Goal: Find specific page/section: Find specific page/section

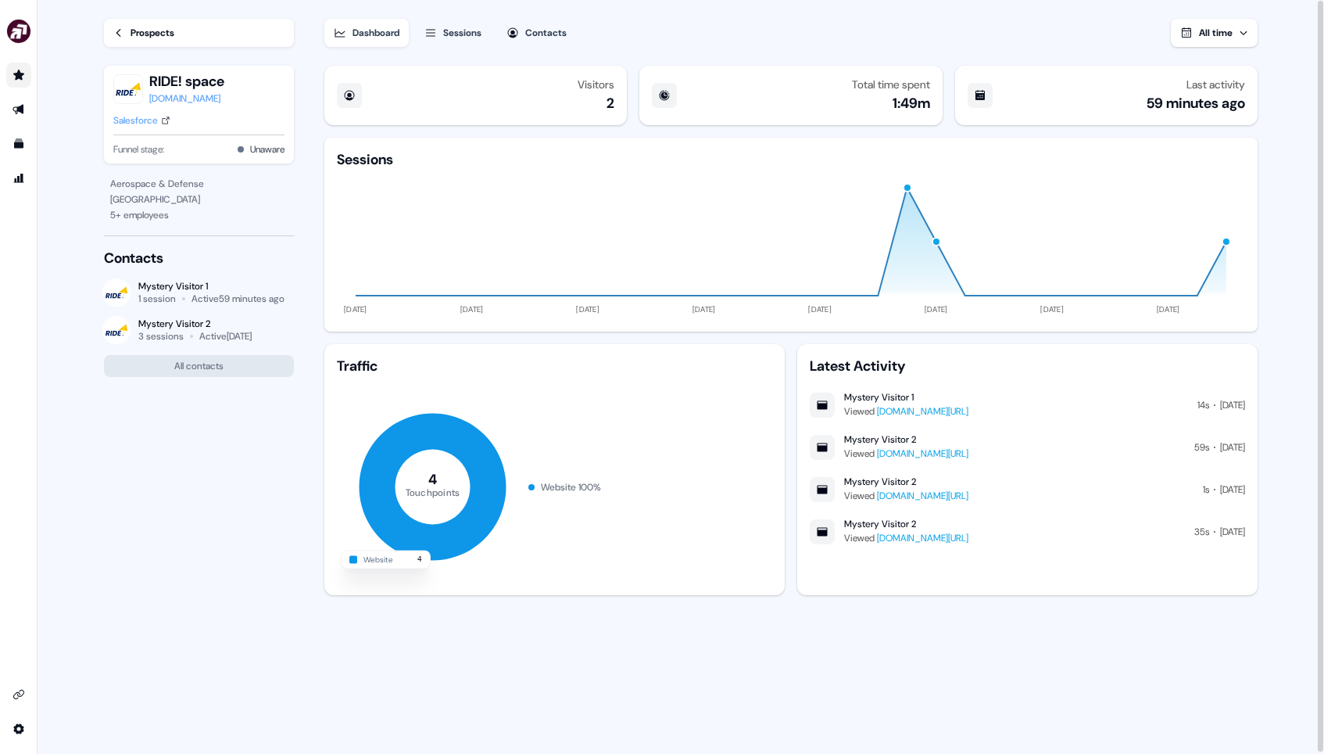
click at [18, 79] on icon "Go to prospects" at bounding box center [19, 75] width 13 height 13
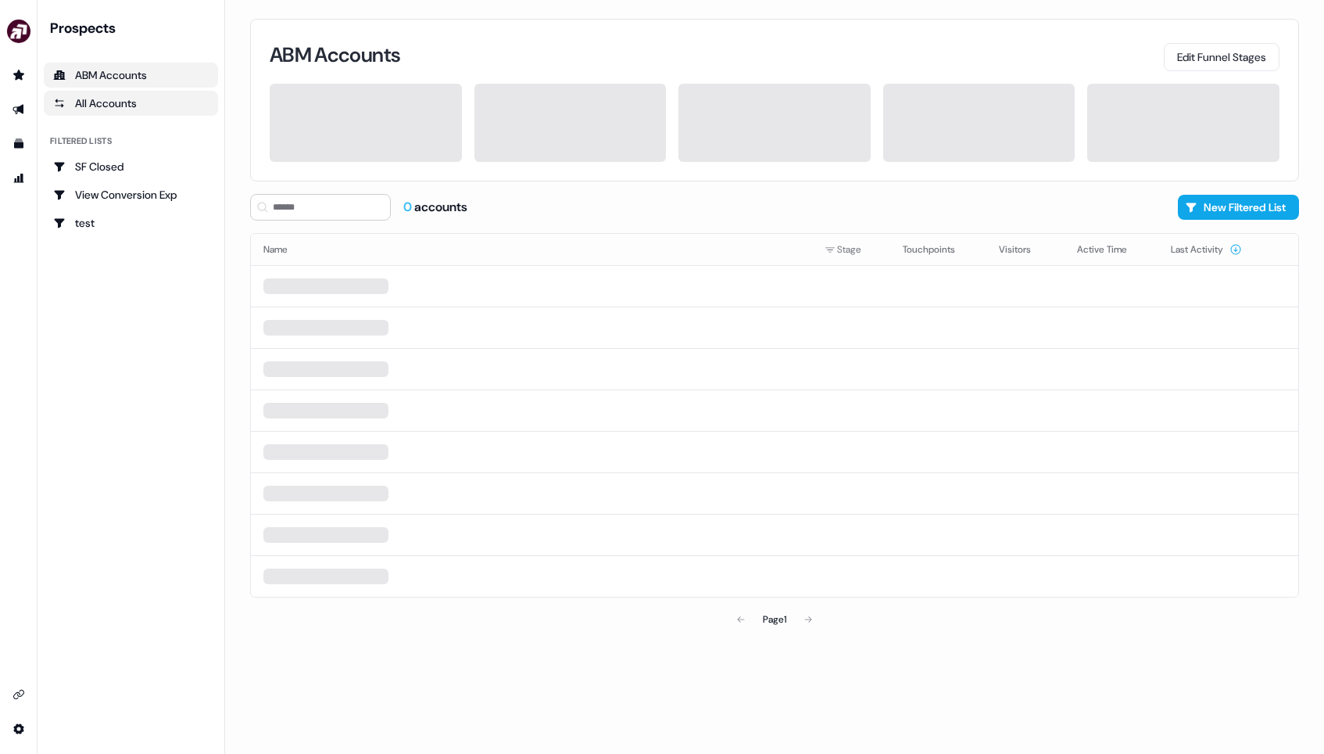
click at [99, 105] on div "All Accounts" at bounding box center [131, 103] width 156 height 16
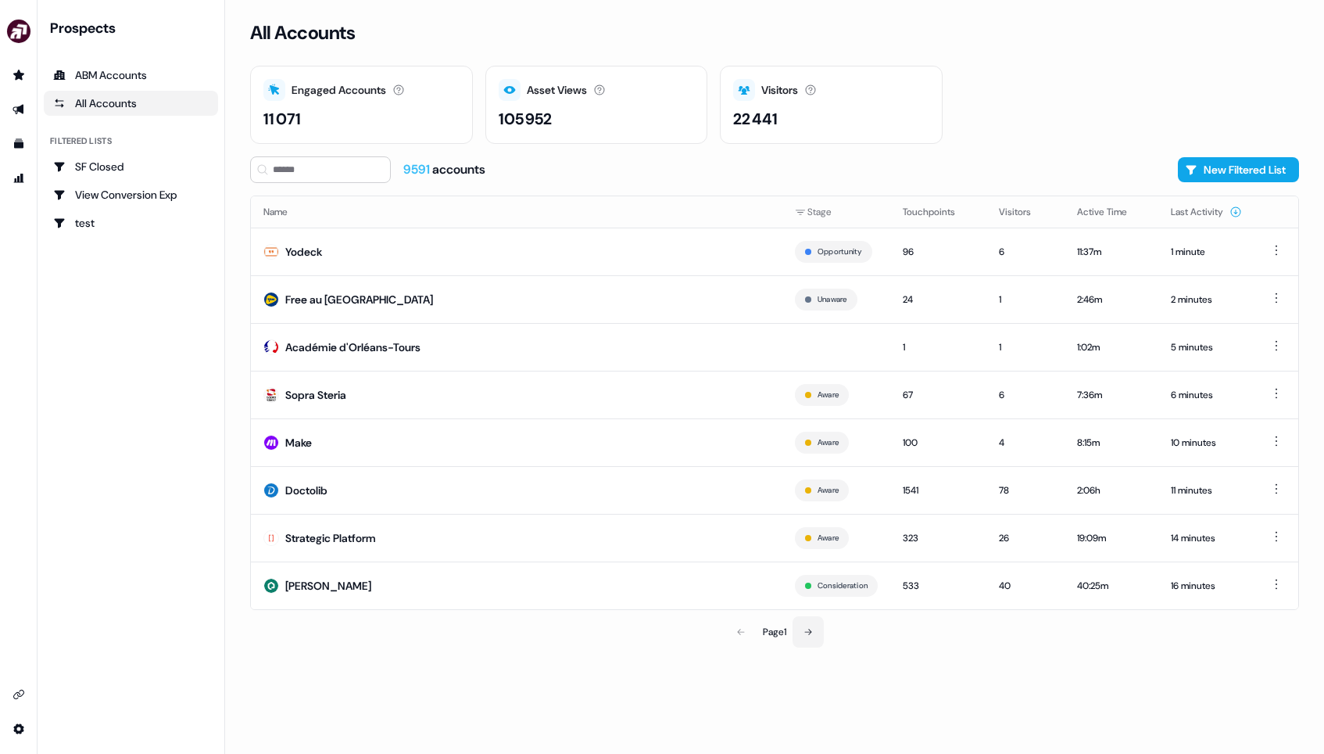
click at [806, 632] on icon at bounding box center [808, 631] width 9 height 9
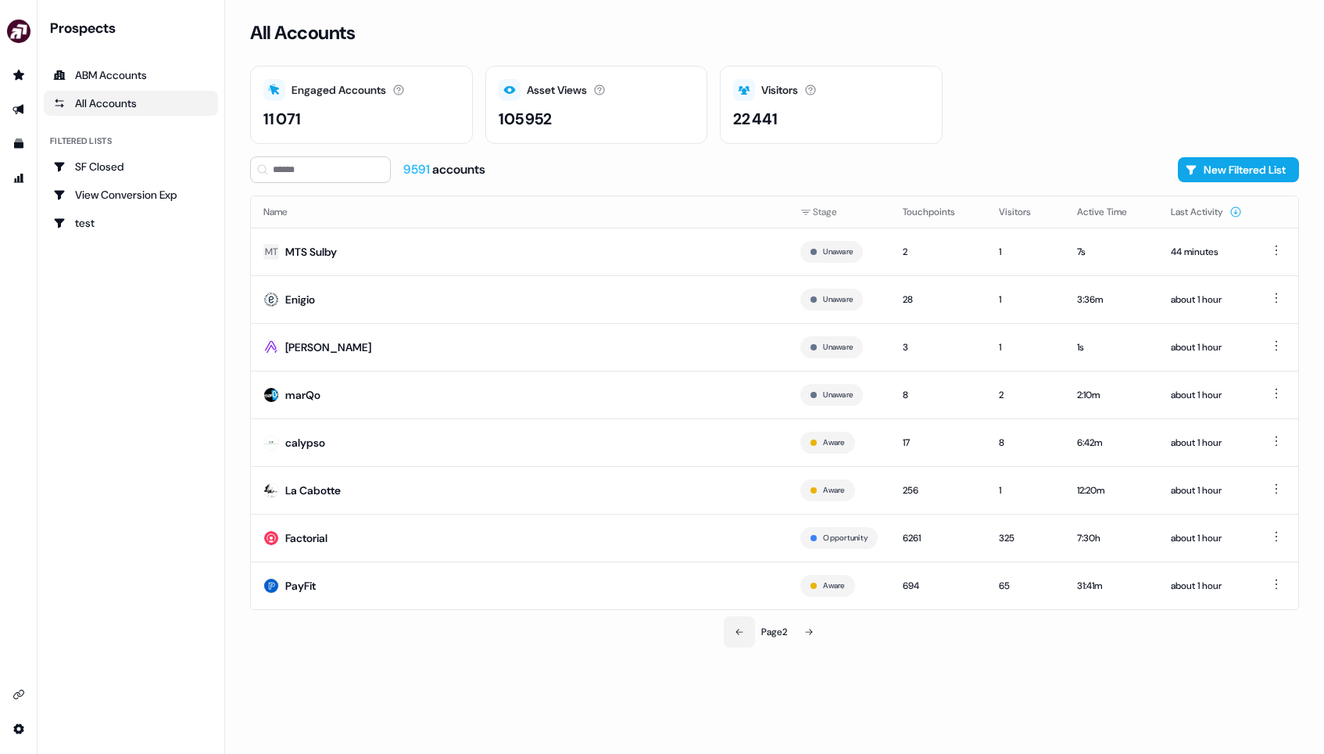
click at [747, 635] on button at bounding box center [739, 631] width 31 height 31
click at [138, 105] on div "All Accounts" at bounding box center [131, 103] width 156 height 16
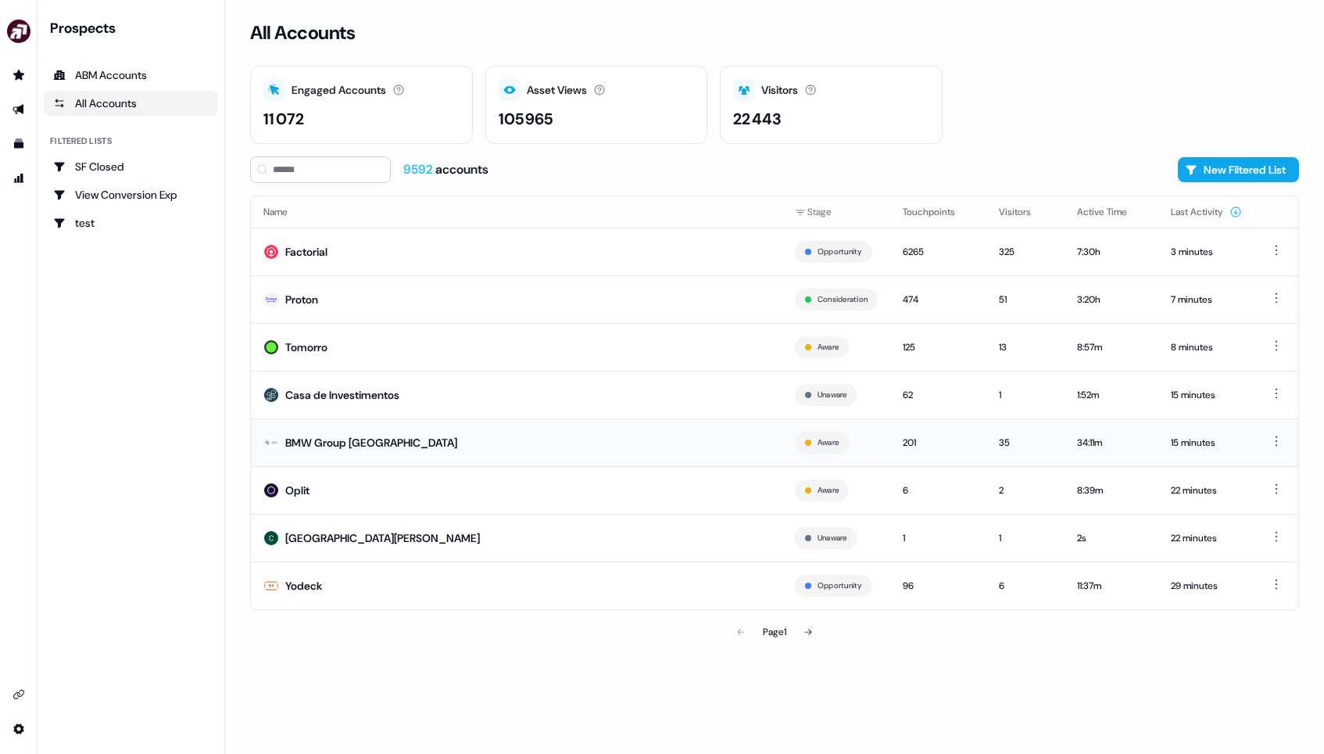
click at [443, 442] on td "BMW Group [GEOGRAPHIC_DATA]" at bounding box center [517, 442] width 532 height 48
